Goal: Information Seeking & Learning: Learn about a topic

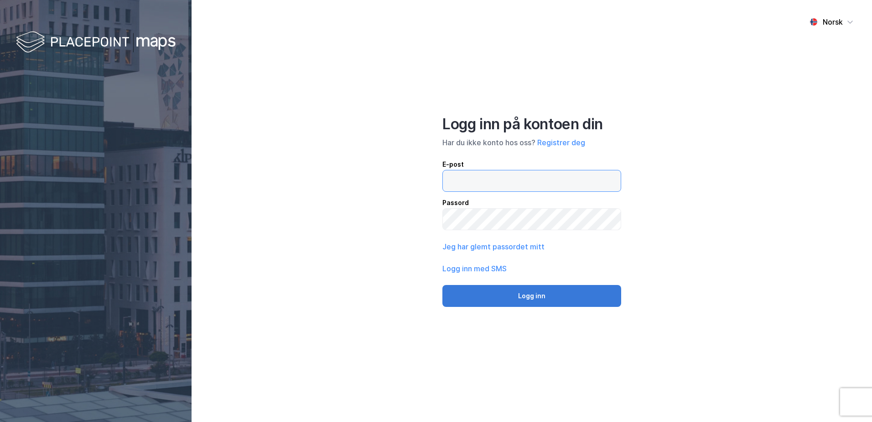
type input "[EMAIL_ADDRESS][DOMAIN_NAME]"
click at [519, 296] on button "Logg inn" at bounding box center [532, 296] width 179 height 22
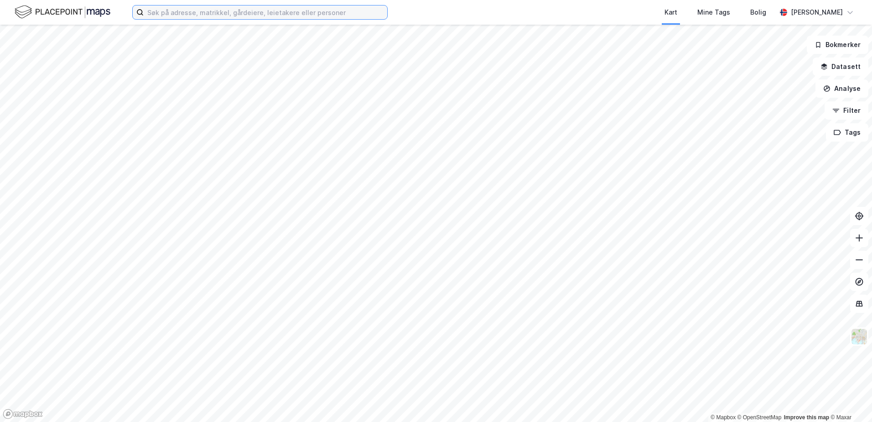
click at [222, 16] on input at bounding box center [266, 12] width 244 height 14
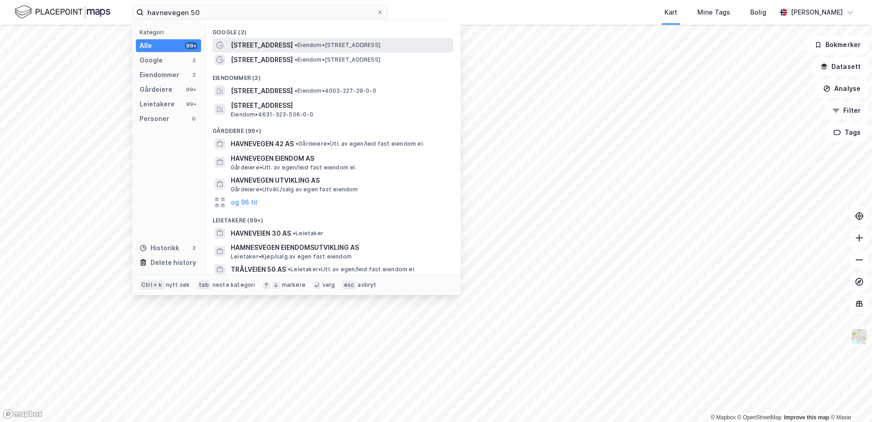
click at [258, 43] on span "[STREET_ADDRESS]" at bounding box center [262, 45] width 62 height 11
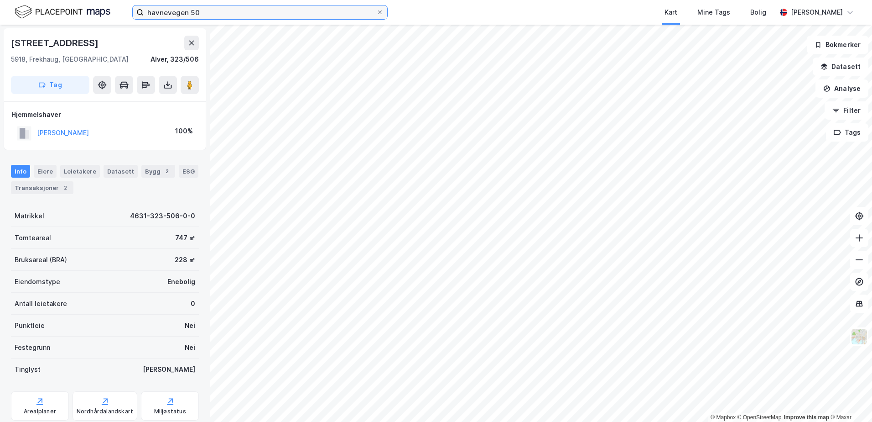
click at [263, 12] on input "havnevegen 50" at bounding box center [260, 12] width 233 height 14
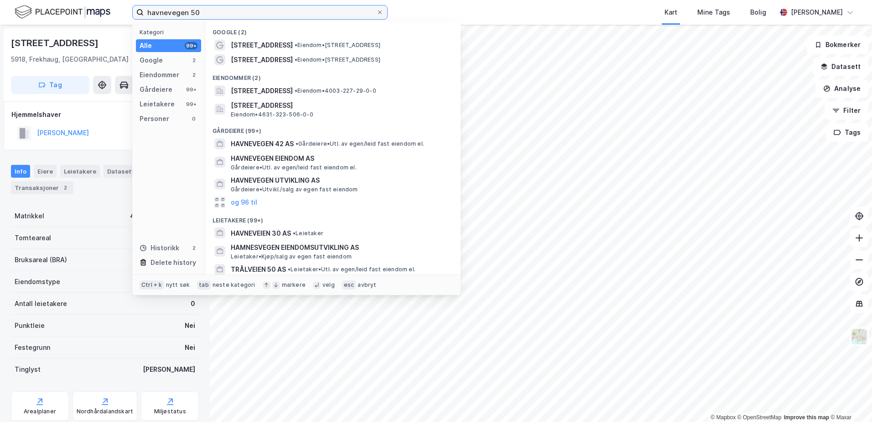
drag, startPoint x: 165, startPoint y: 4, endPoint x: 112, endPoint y: 7, distance: 53.1
click at [112, 7] on div "havnevegen 50 Kategori Alle 99+ Google 2 Eiendommer 2 Gårdeiere 99+ Leietakere …" at bounding box center [436, 12] width 872 height 25
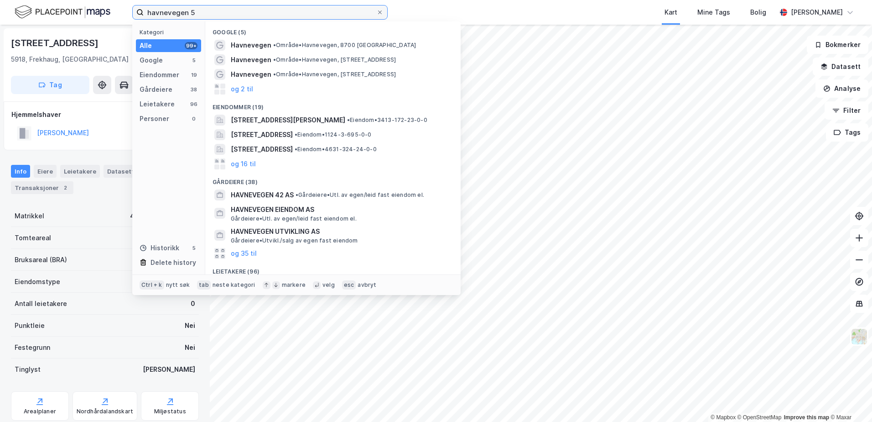
type input "havnevegen 50"
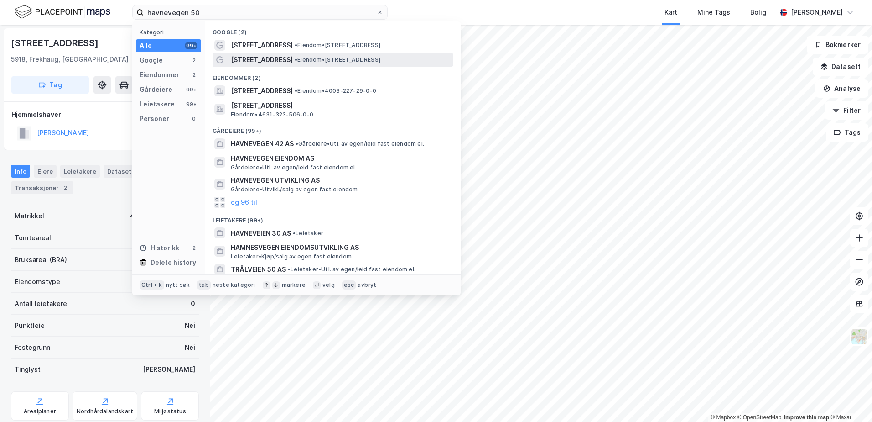
click at [305, 61] on span "• Eiendom • [STREET_ADDRESS]" at bounding box center [338, 59] width 86 height 7
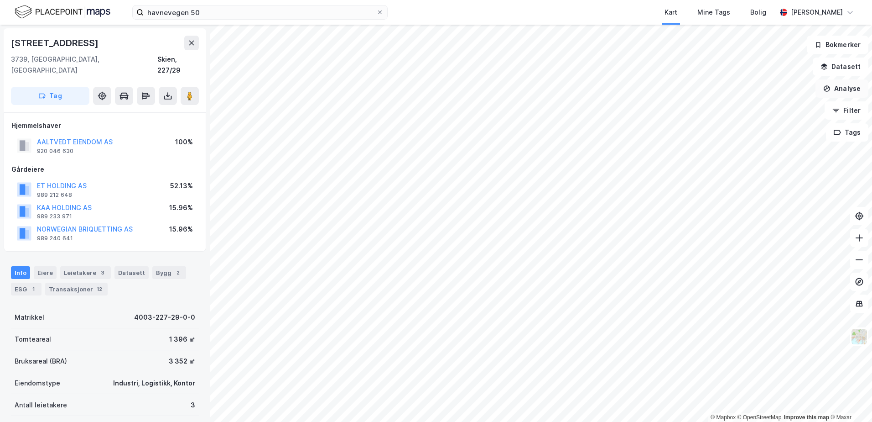
click at [849, 90] on button "Analyse" at bounding box center [842, 88] width 53 height 18
click at [710, 168] on div "© Mapbox © OpenStreetMap Improve this map © Maxar [STREET_ADDRESS], [GEOGRAPHIC…" at bounding box center [436, 223] width 872 height 397
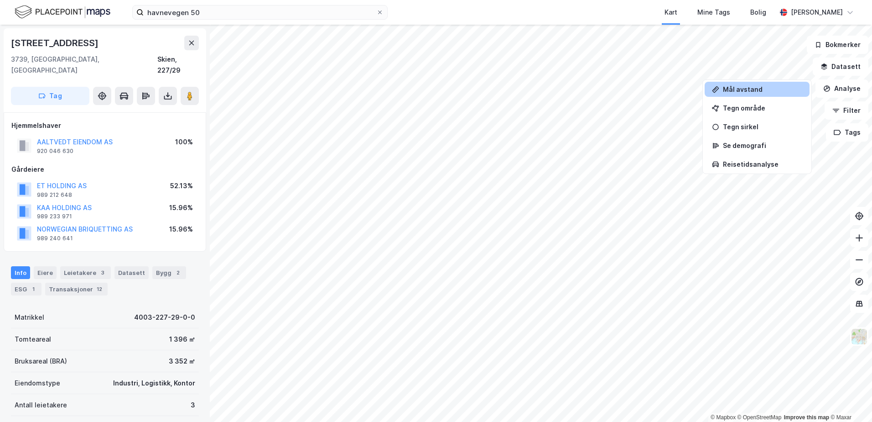
click at [759, 91] on div "Mål avstand" at bounding box center [762, 89] width 79 height 8
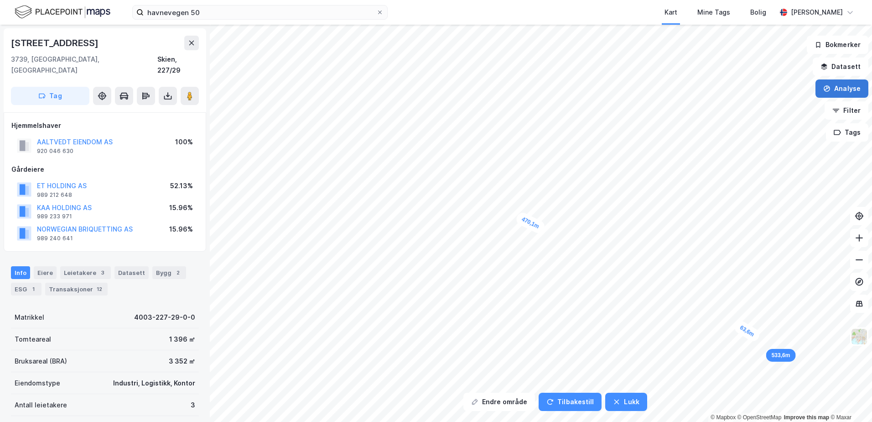
click at [838, 95] on button "Analyse" at bounding box center [842, 88] width 53 height 18
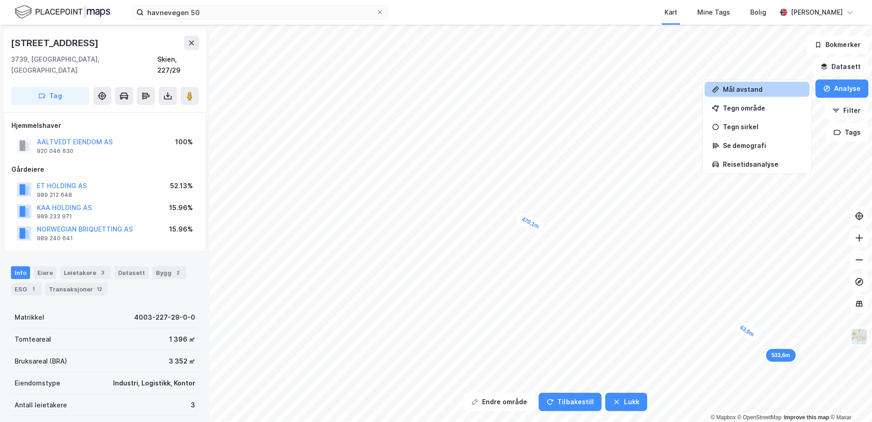
click at [749, 85] on div "Mål avstand" at bounding box center [762, 89] width 79 height 8
